Goal: Transaction & Acquisition: Purchase product/service

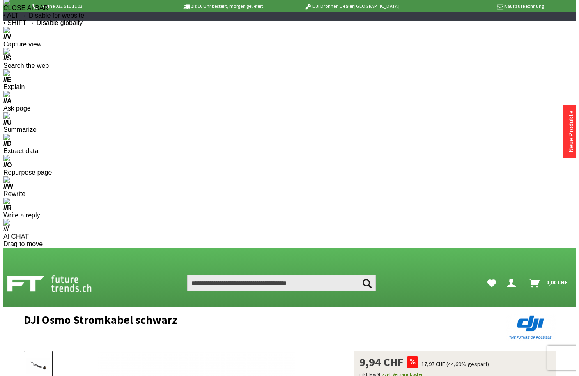
scroll to position [84, 0]
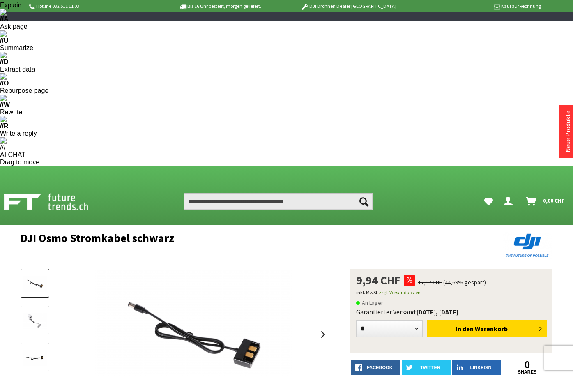
click at [21, 306] on link at bounding box center [35, 320] width 29 height 29
